Goal: Task Accomplishment & Management: Use online tool/utility

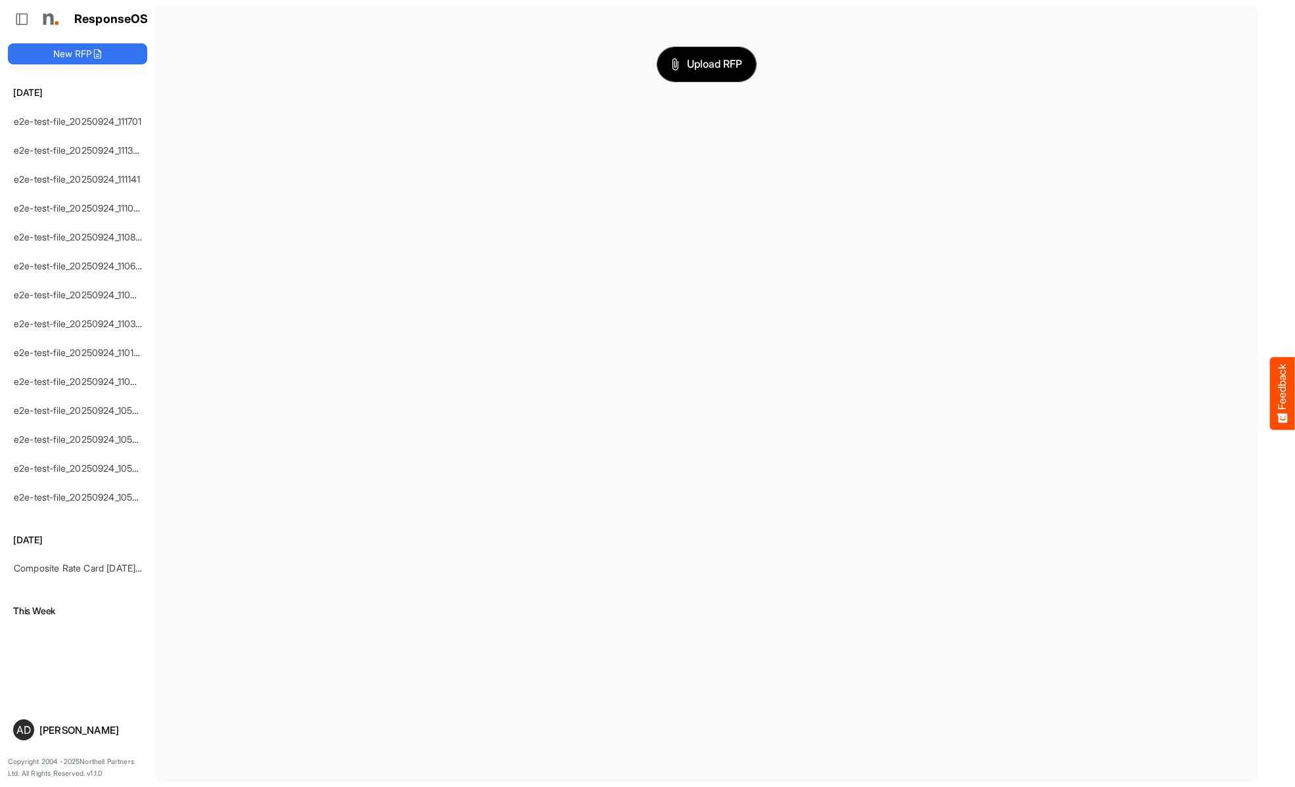
click at [707, 64] on span "Upload RFP" at bounding box center [706, 64] width 71 height 17
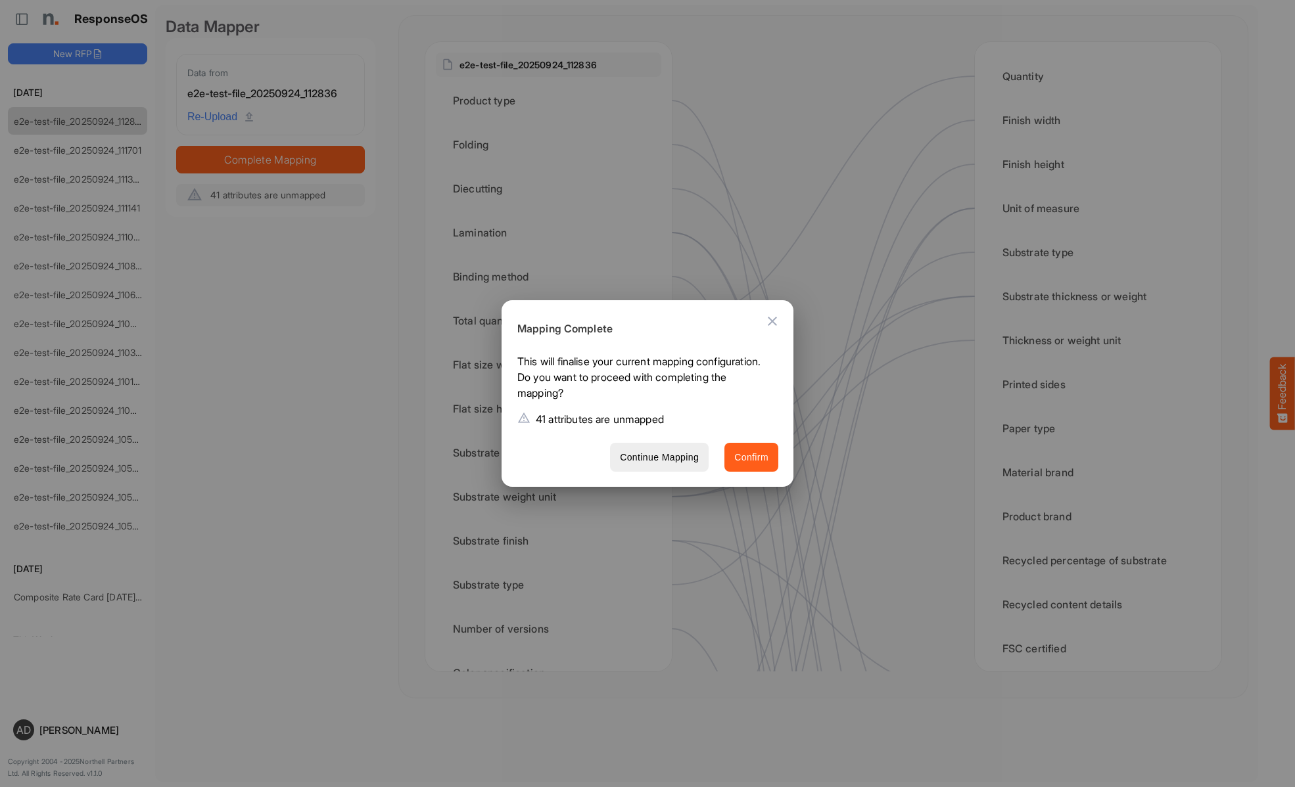
click at [751, 457] on span "Confirm" at bounding box center [751, 458] width 34 height 16
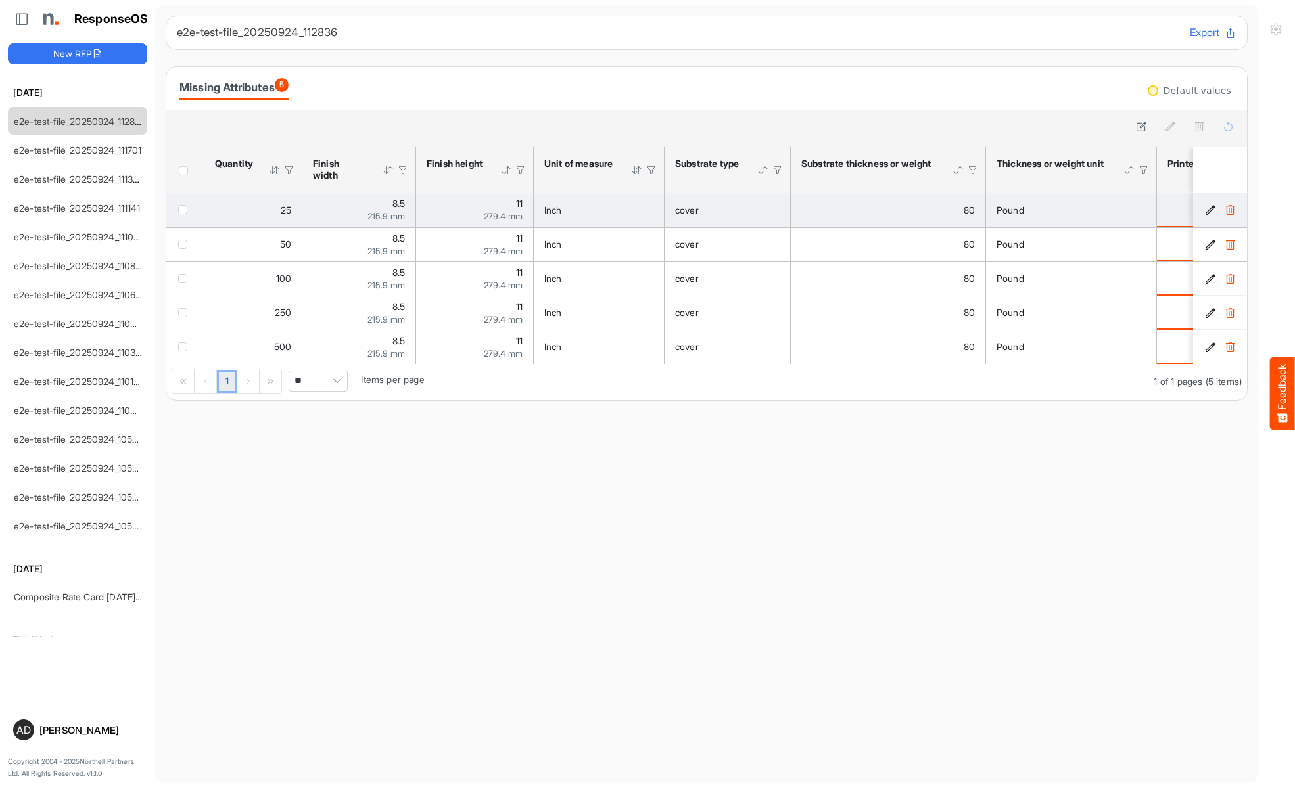
click at [1230, 210] on icon "deb9e864-8aa4-4b3f-a3da-440fb007c5ff is template cell Column Header" at bounding box center [1230, 209] width 11 height 11
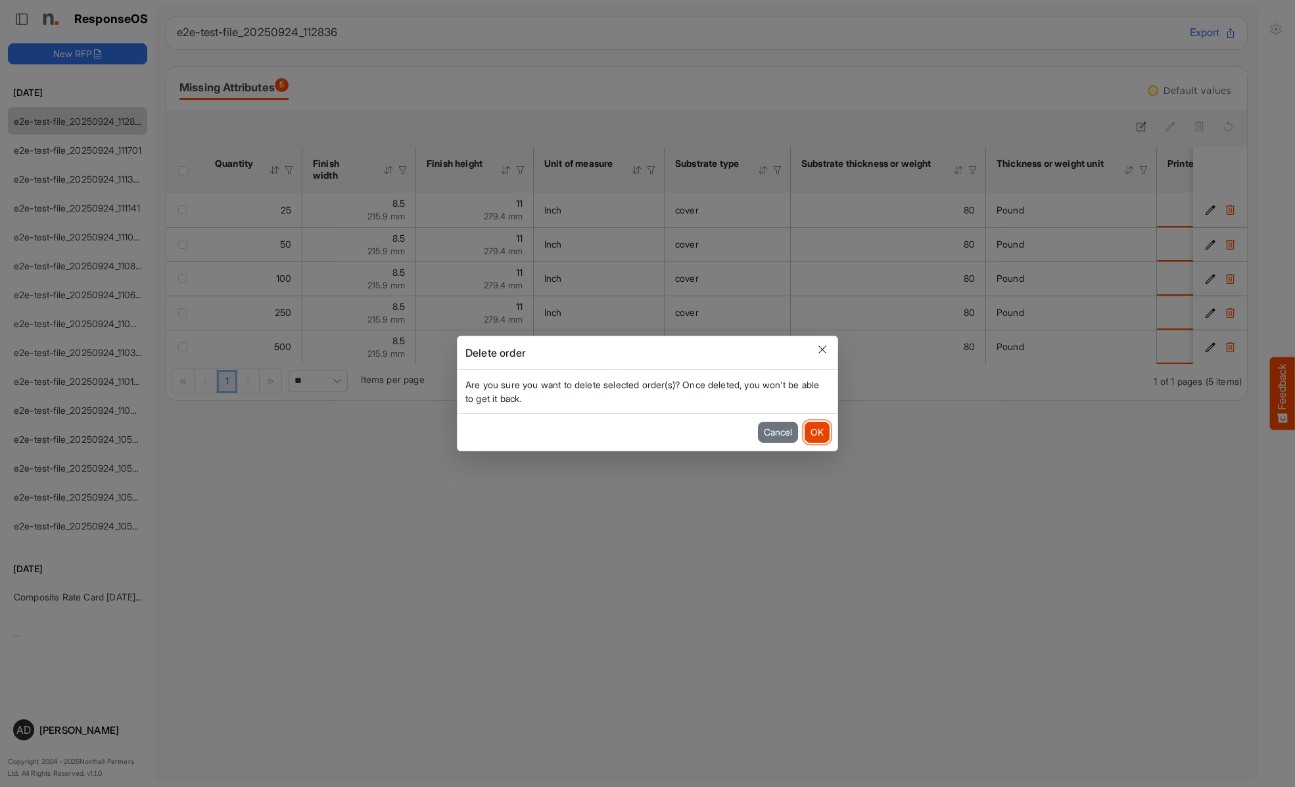
click at [816, 432] on button "OK" at bounding box center [817, 432] width 25 height 21
